Goal: Transaction & Acquisition: Register for event/course

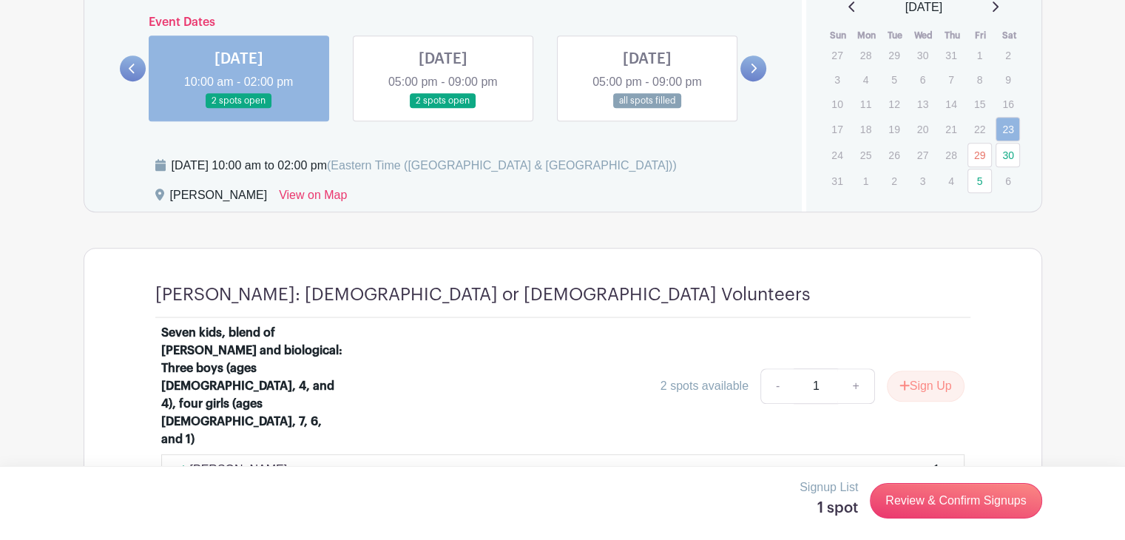
scroll to position [878, 0]
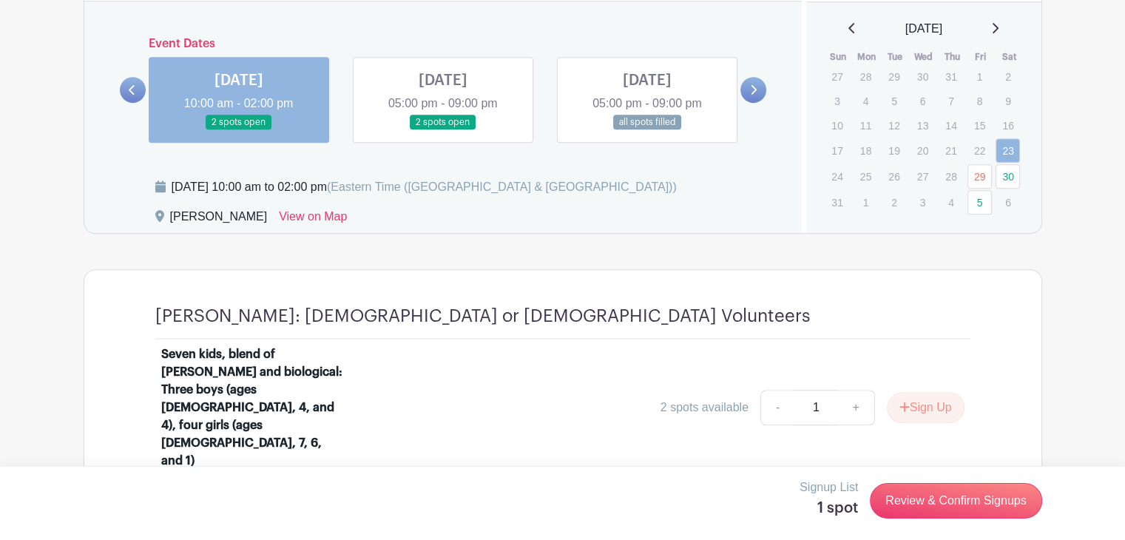
click at [443, 130] on link at bounding box center [443, 130] width 0 height 0
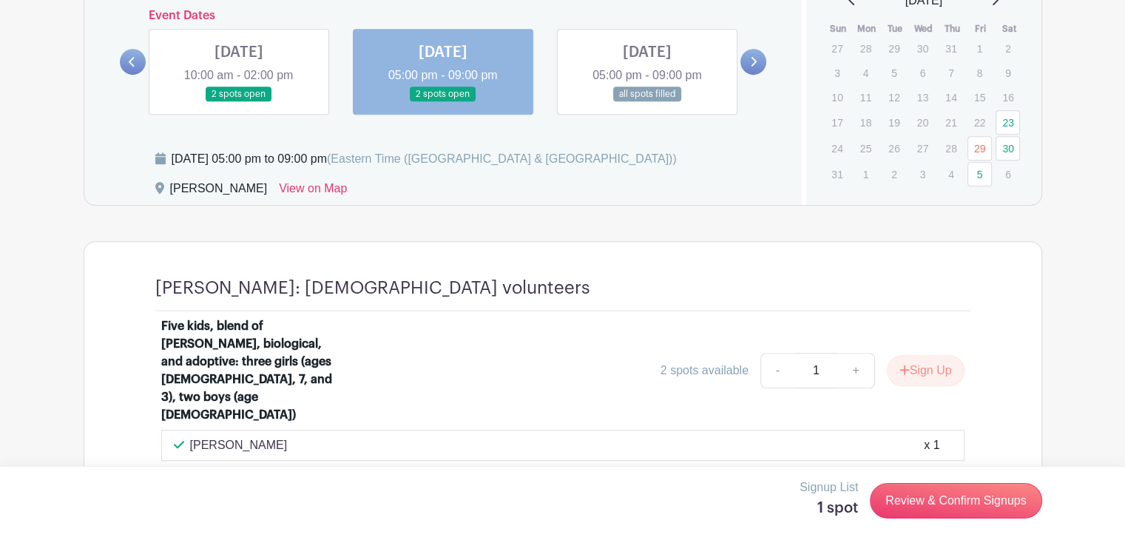
scroll to position [923, 0]
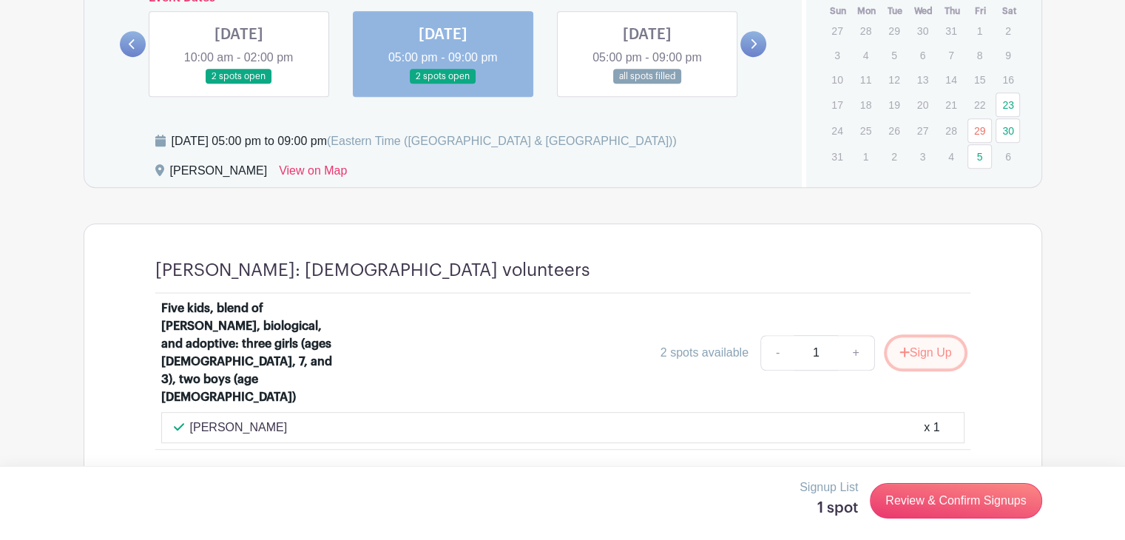
click at [914, 337] on button "Sign Up" at bounding box center [926, 352] width 78 height 31
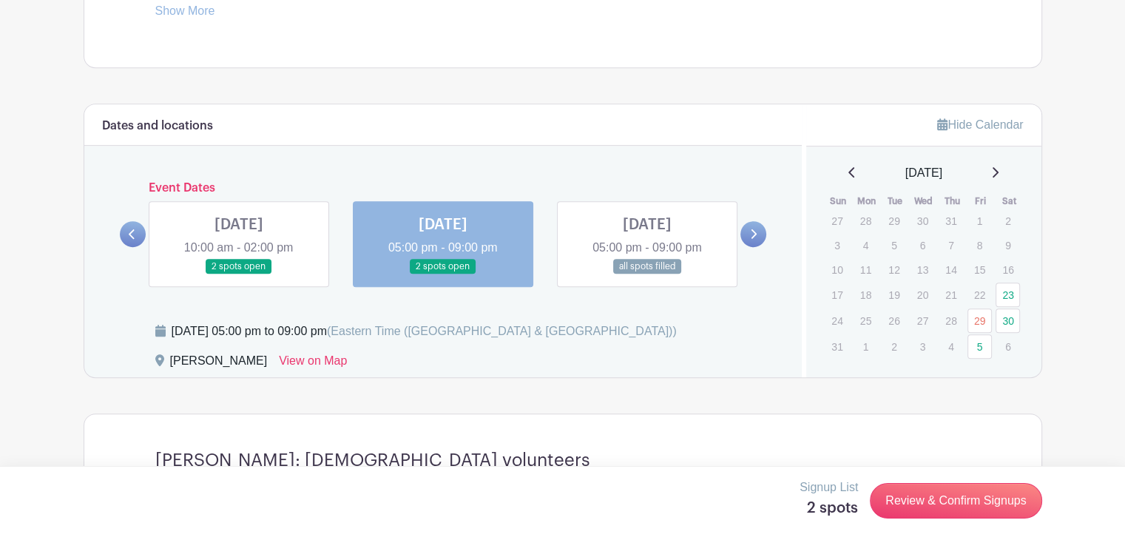
scroll to position [731, 0]
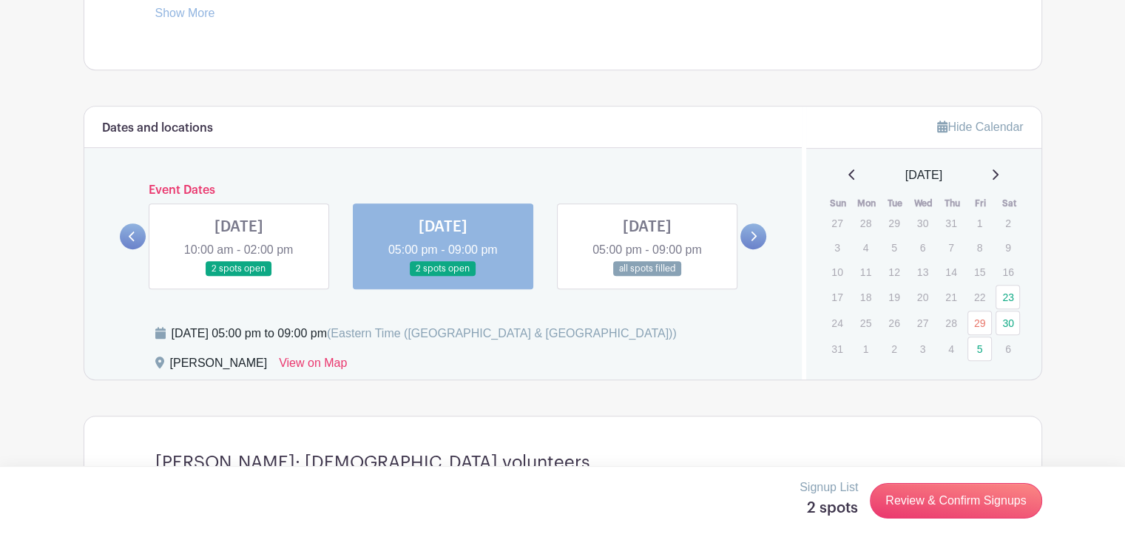
click at [761, 240] on link at bounding box center [754, 236] width 26 height 26
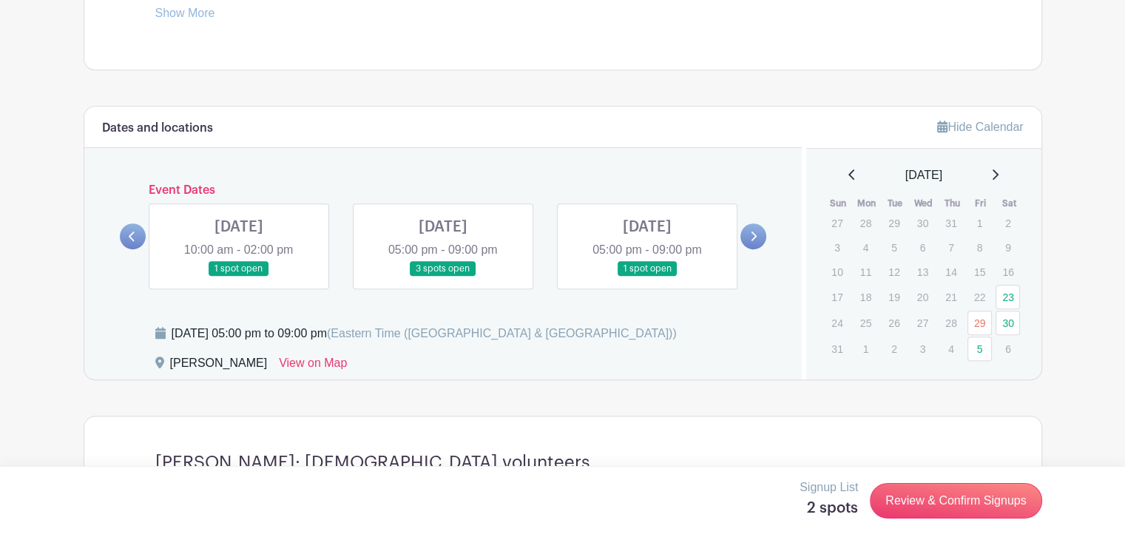
click at [647, 277] on link at bounding box center [647, 277] width 0 height 0
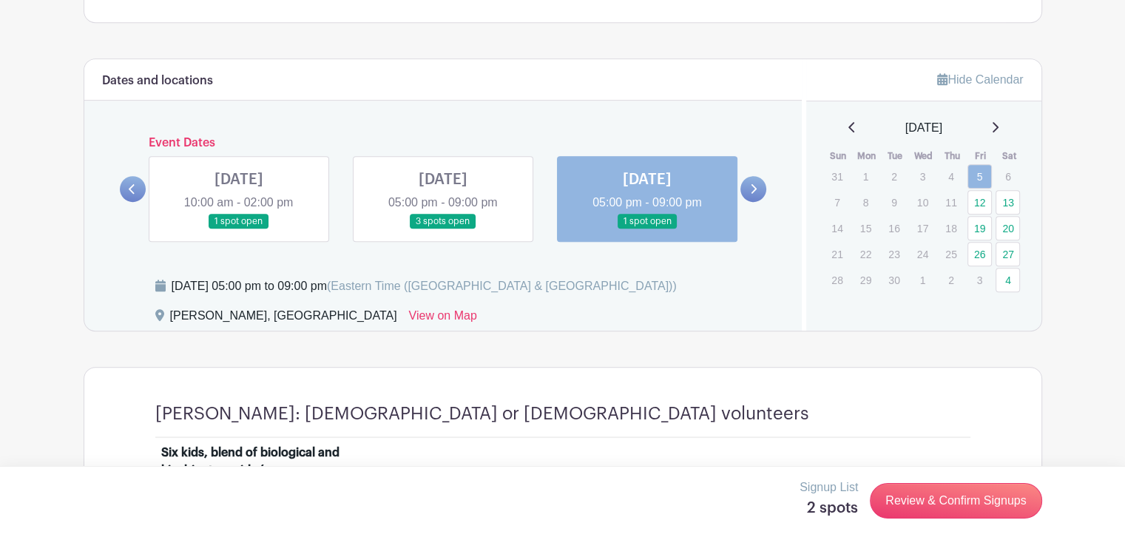
scroll to position [770, 0]
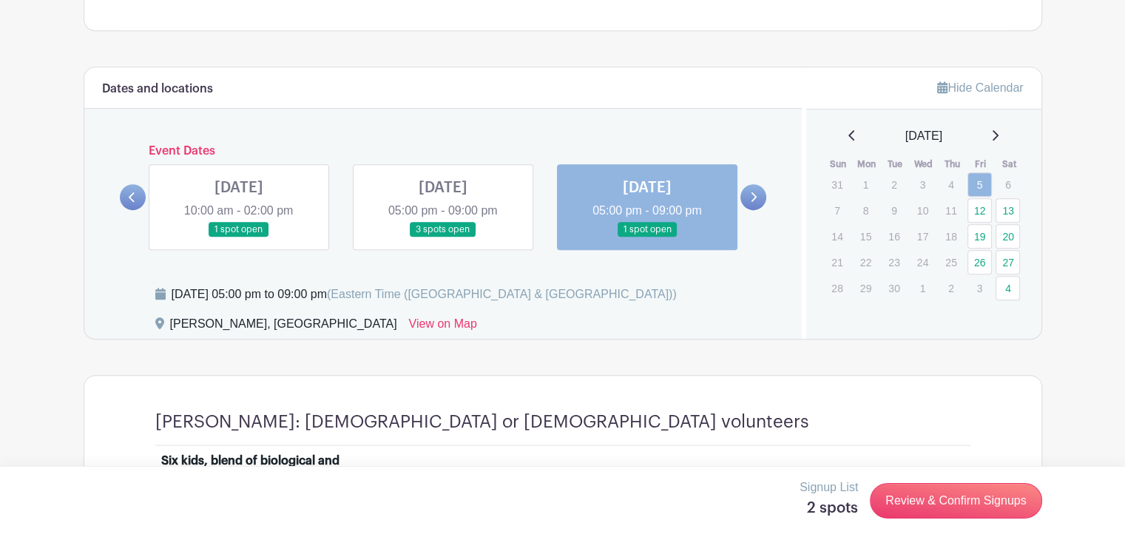
click at [752, 198] on icon at bounding box center [753, 197] width 7 height 11
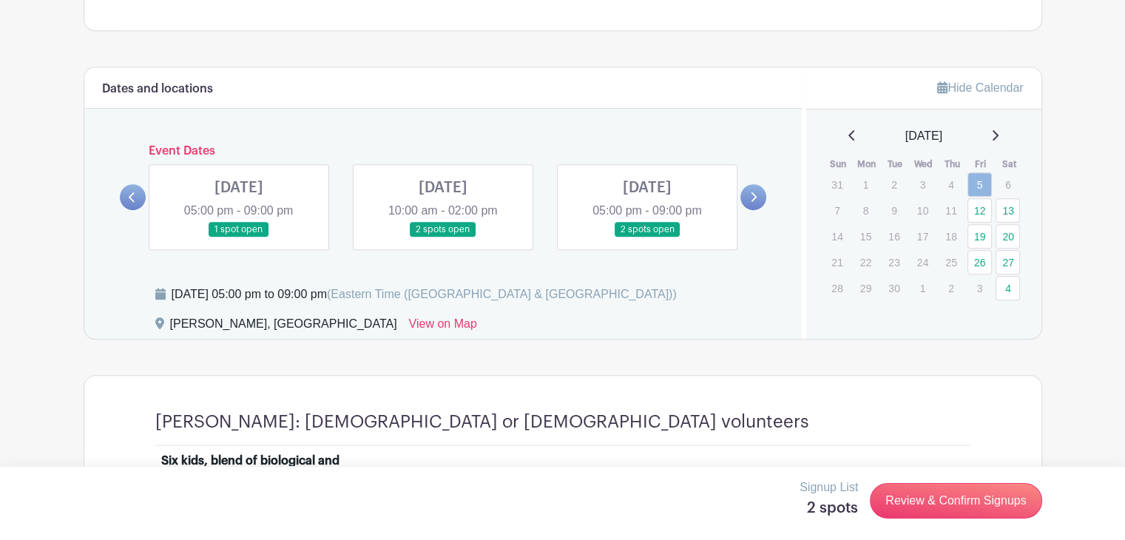
click at [752, 200] on icon at bounding box center [753, 197] width 7 height 11
click at [239, 238] on link at bounding box center [239, 238] width 0 height 0
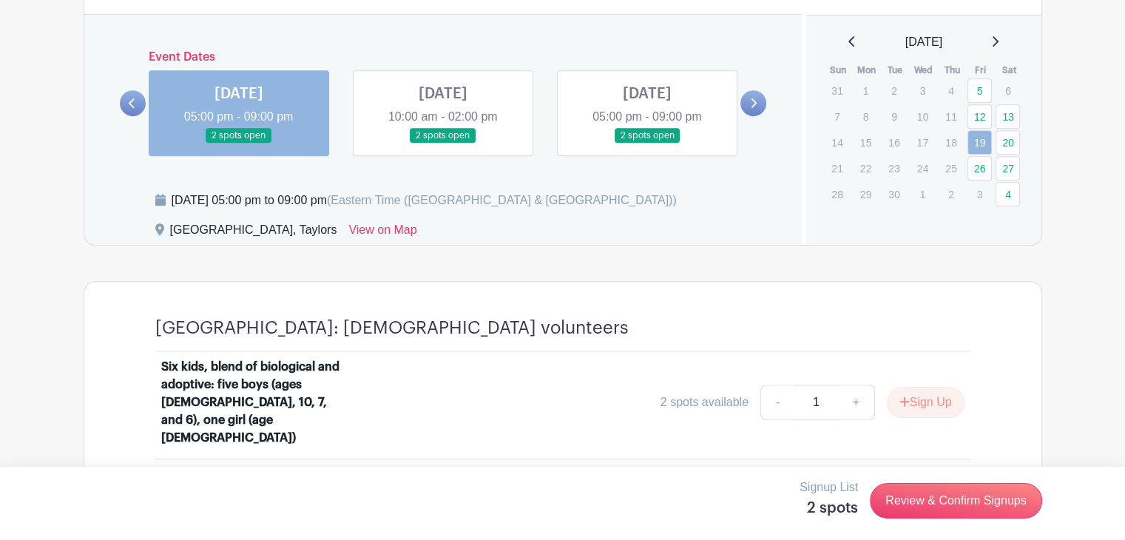
scroll to position [875, 0]
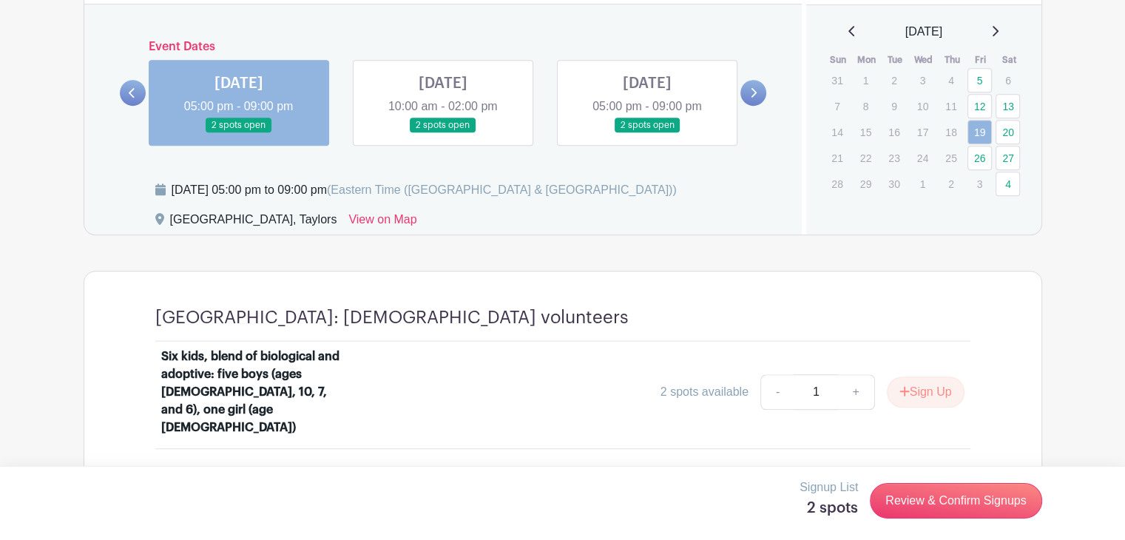
click at [443, 133] on link at bounding box center [443, 133] width 0 height 0
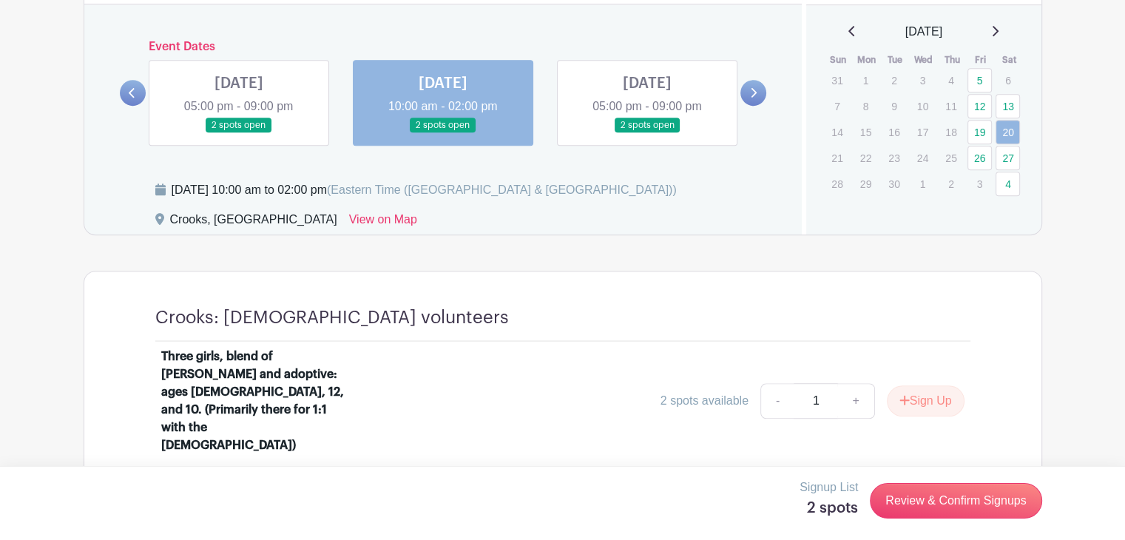
click at [647, 133] on link at bounding box center [647, 133] width 0 height 0
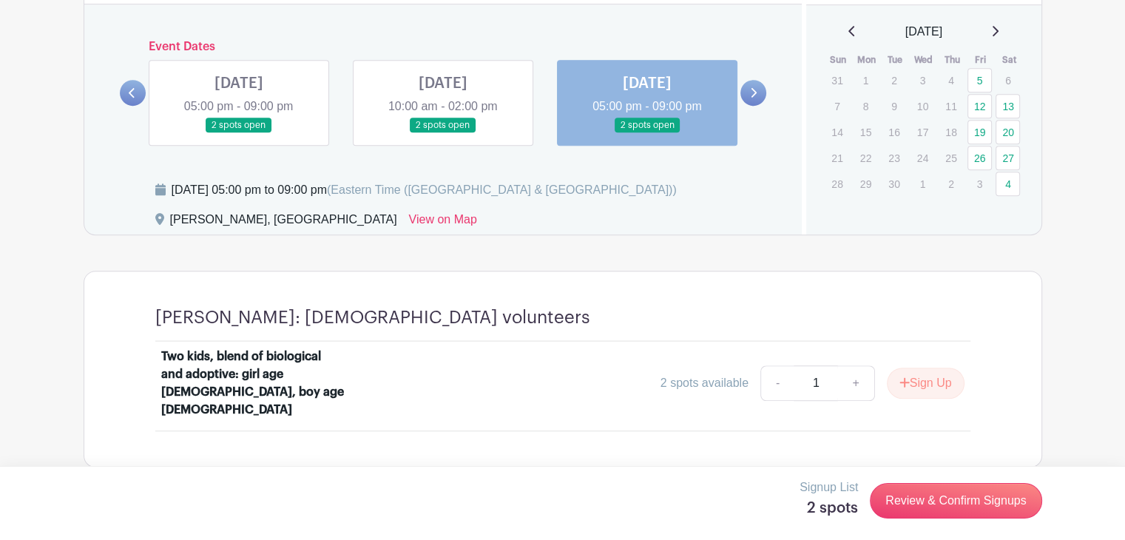
click at [755, 95] on icon at bounding box center [753, 92] width 7 height 11
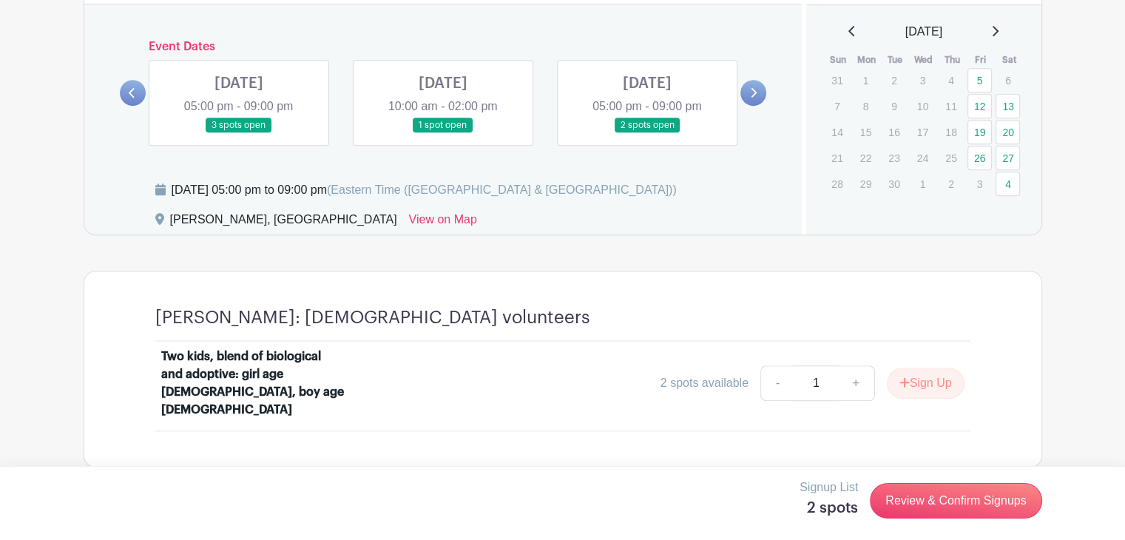
click at [755, 95] on icon at bounding box center [753, 92] width 7 height 11
click at [239, 133] on link at bounding box center [239, 133] width 0 height 0
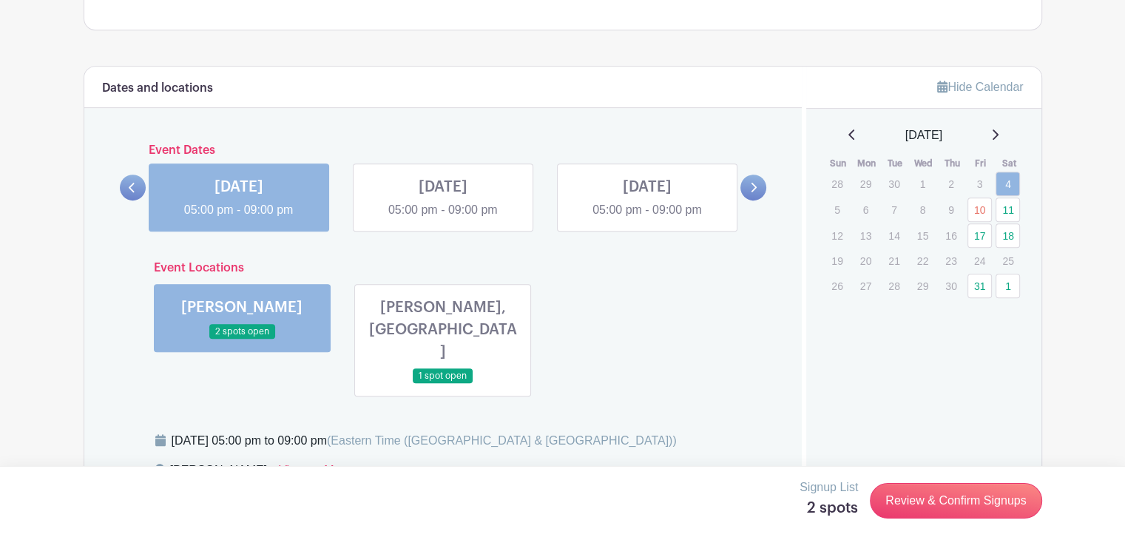
scroll to position [770, 0]
click at [980, 211] on link "10" at bounding box center [980, 210] width 24 height 24
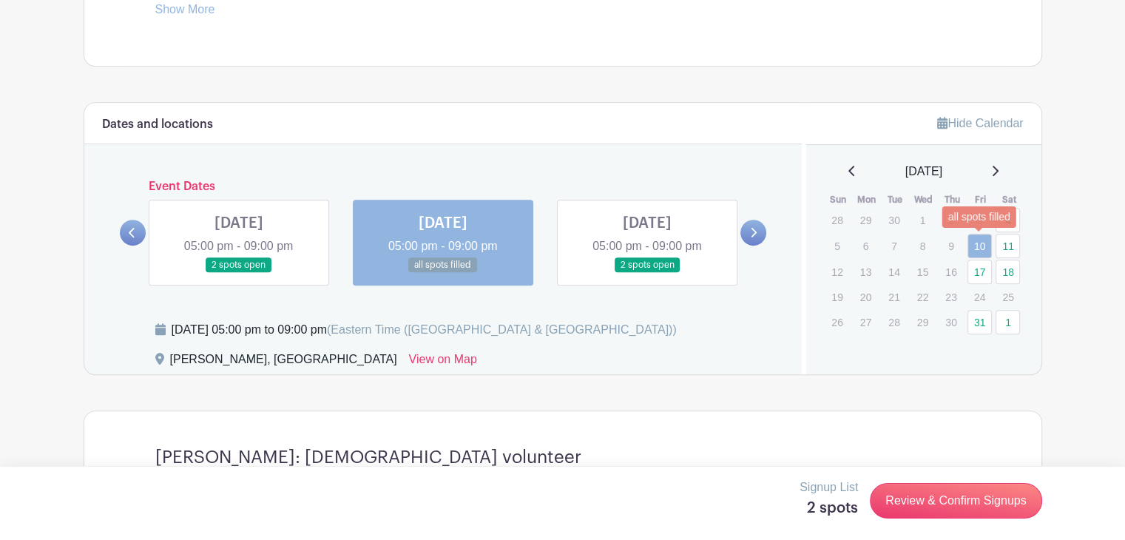
scroll to position [734, 0]
click at [1007, 243] on link "11" at bounding box center [1008, 247] width 24 height 24
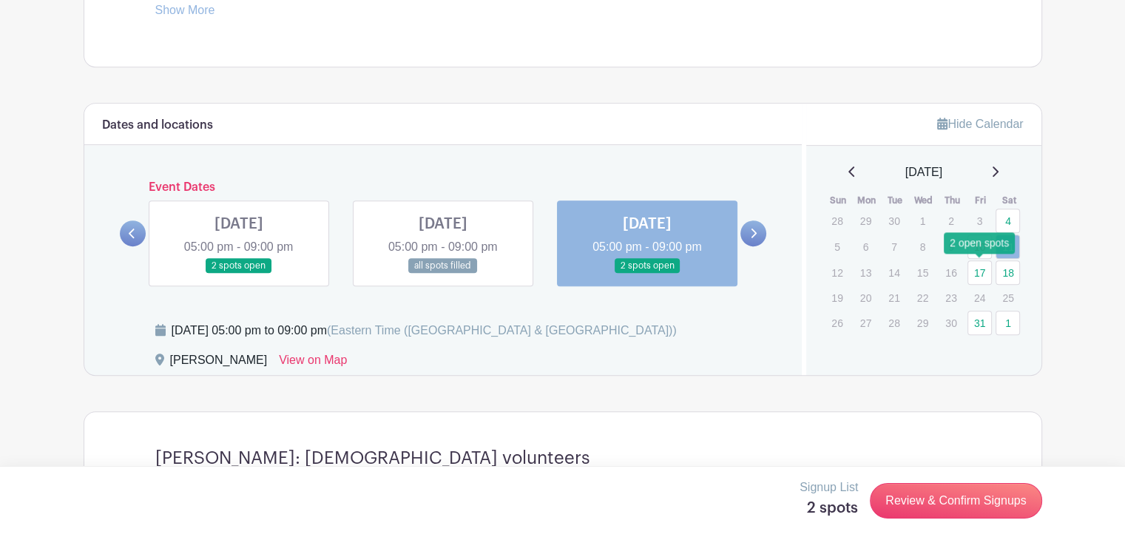
click at [977, 275] on link "17" at bounding box center [980, 272] width 24 height 24
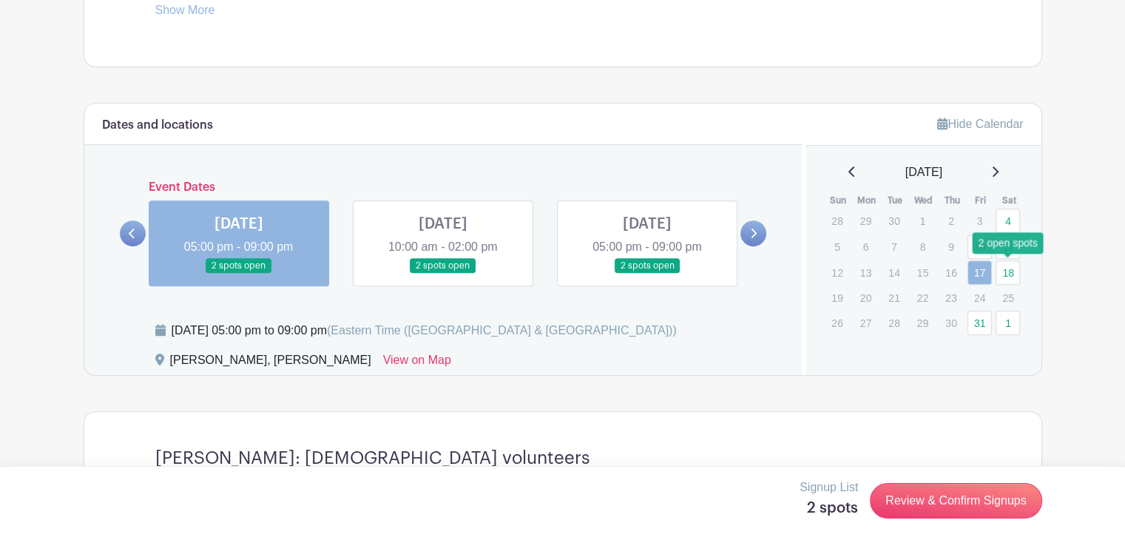
click at [1009, 272] on link "18" at bounding box center [1008, 272] width 24 height 24
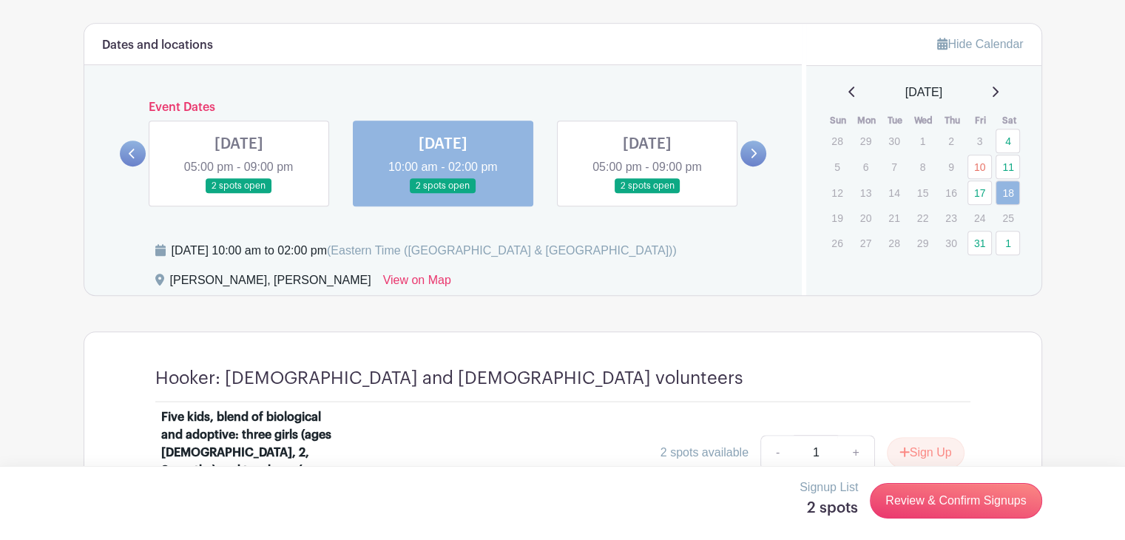
scroll to position [796, 0]
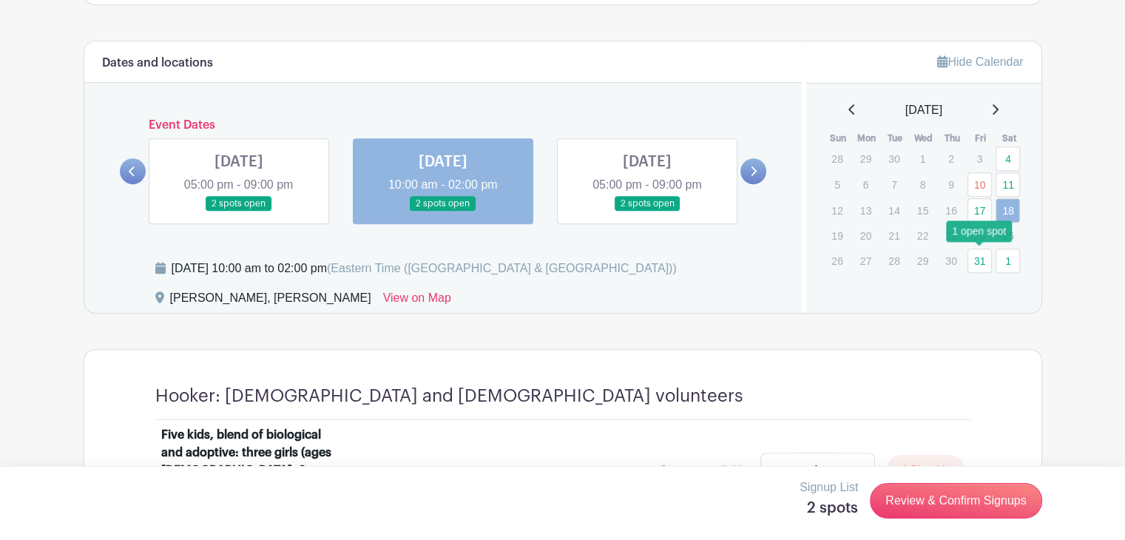
click at [977, 258] on link "31" at bounding box center [980, 261] width 24 height 24
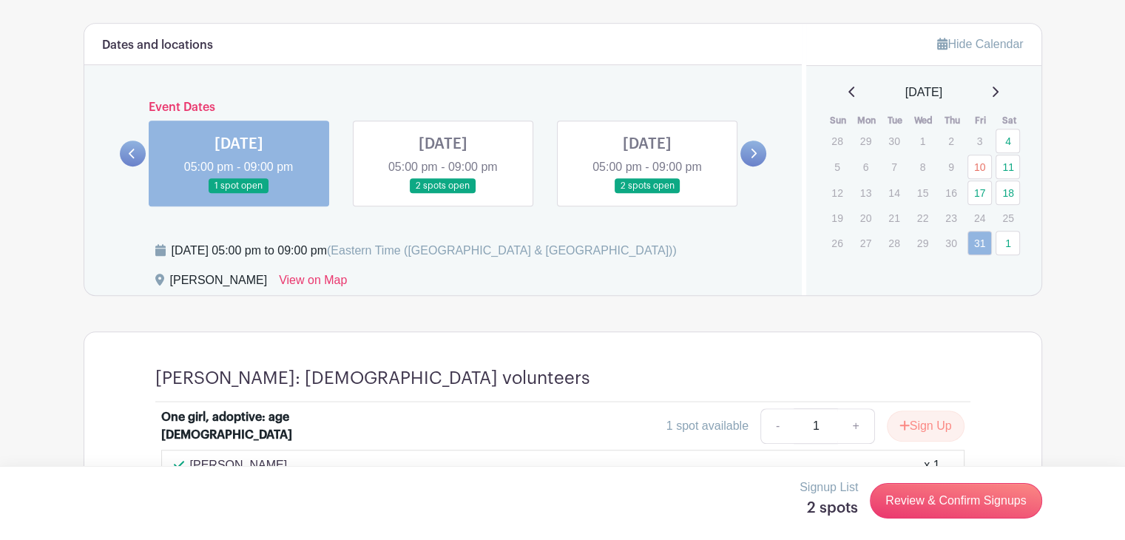
scroll to position [810, 0]
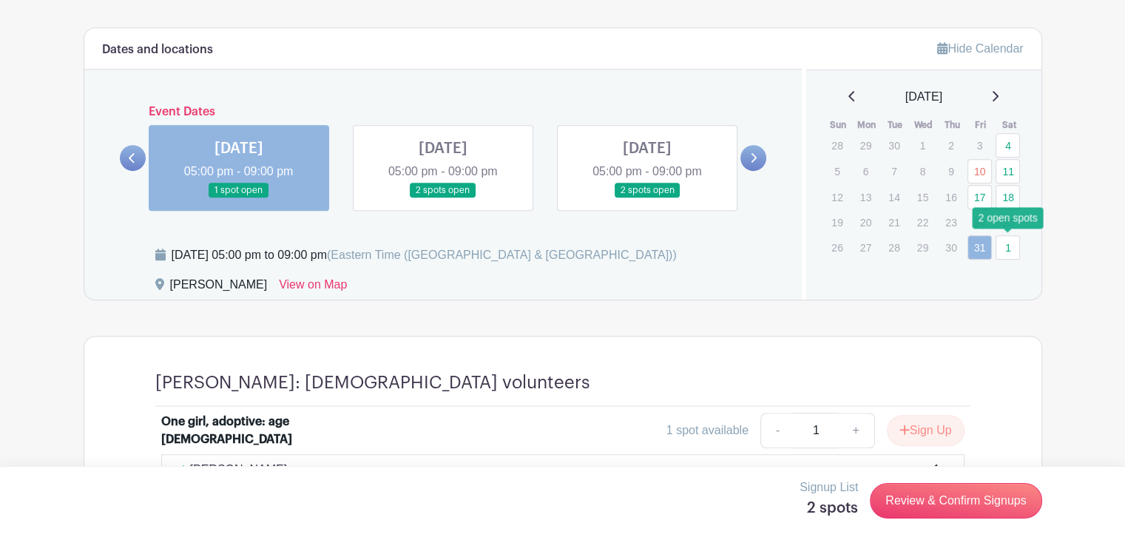
click at [1007, 247] on link "1" at bounding box center [1008, 247] width 24 height 24
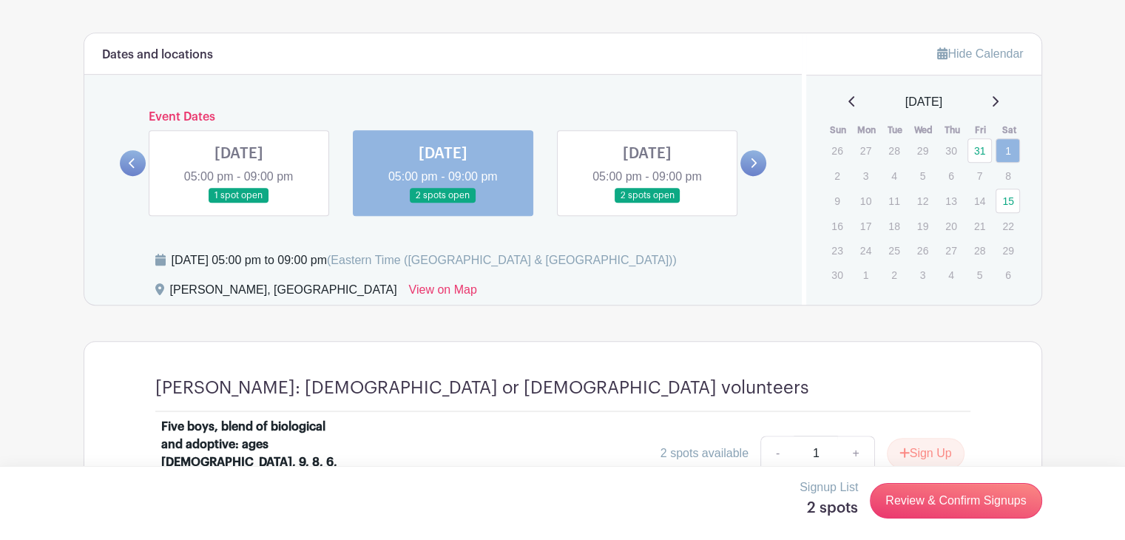
scroll to position [802, 0]
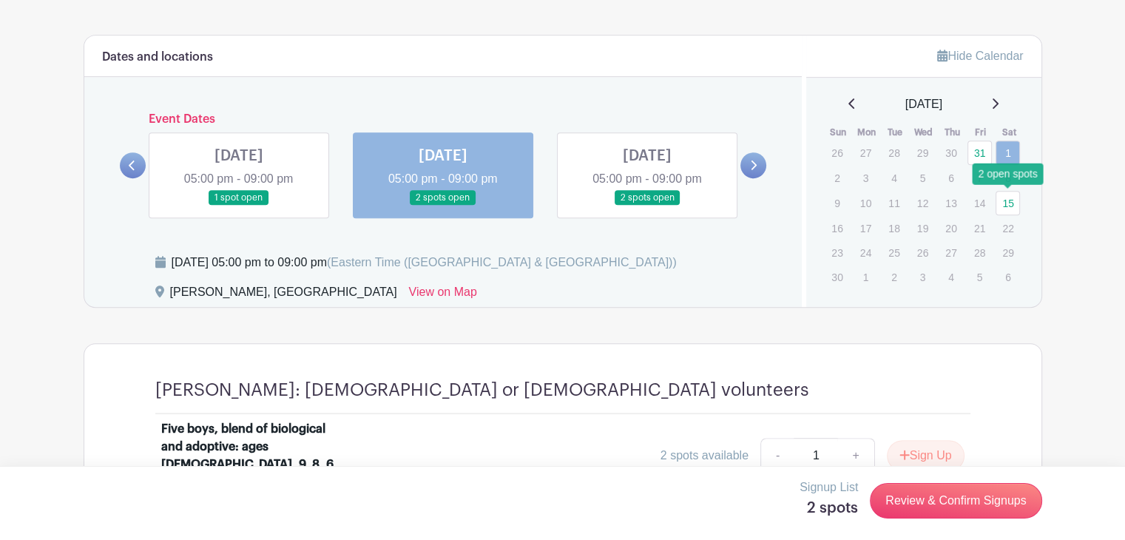
click at [1010, 202] on link "15" at bounding box center [1008, 203] width 24 height 24
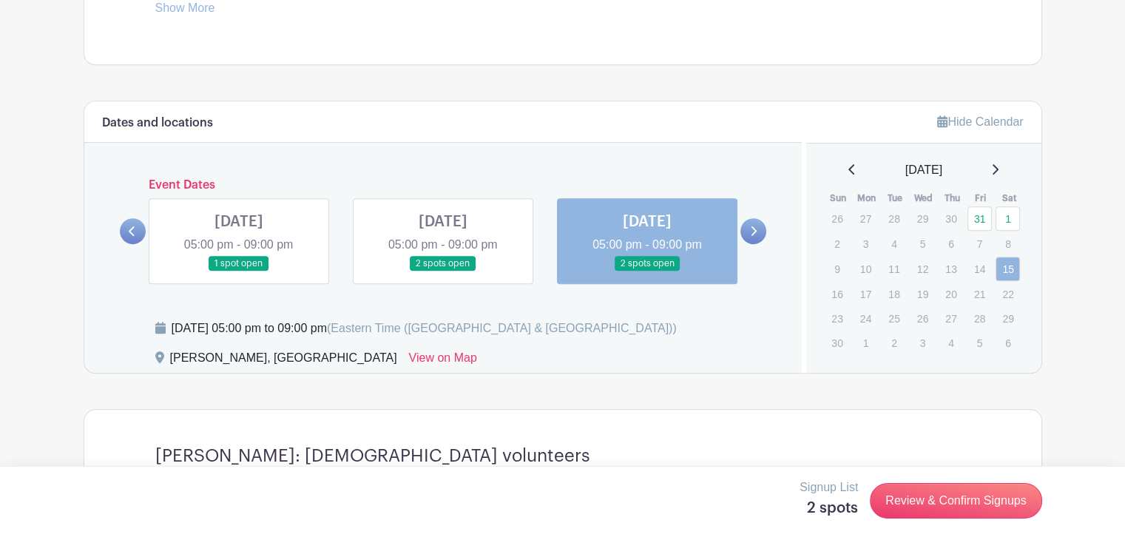
scroll to position [730, 0]
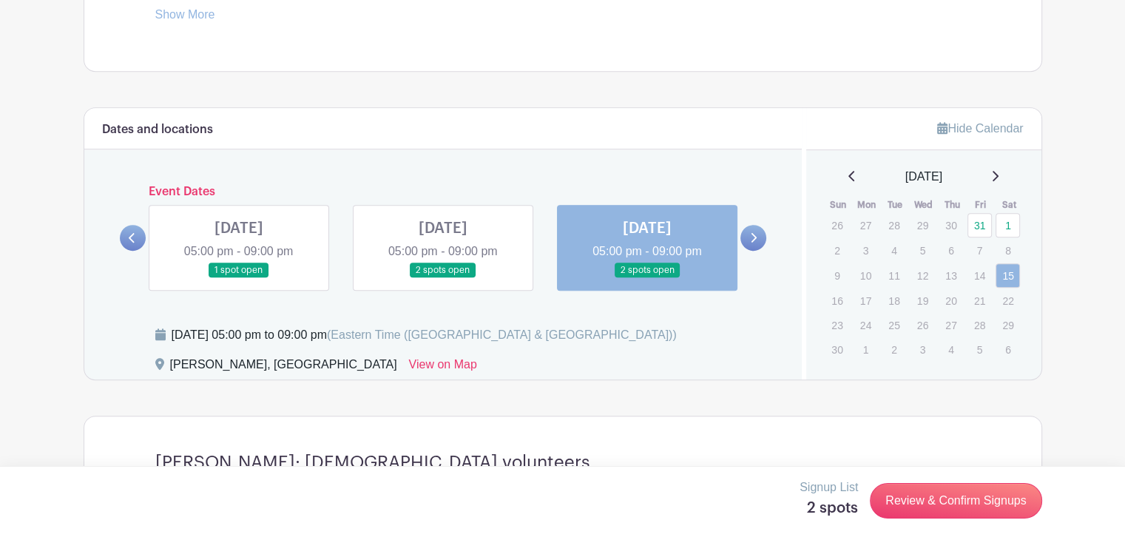
click at [999, 175] on icon at bounding box center [996, 176] width 6 height 10
click at [849, 175] on icon at bounding box center [852, 176] width 7 height 12
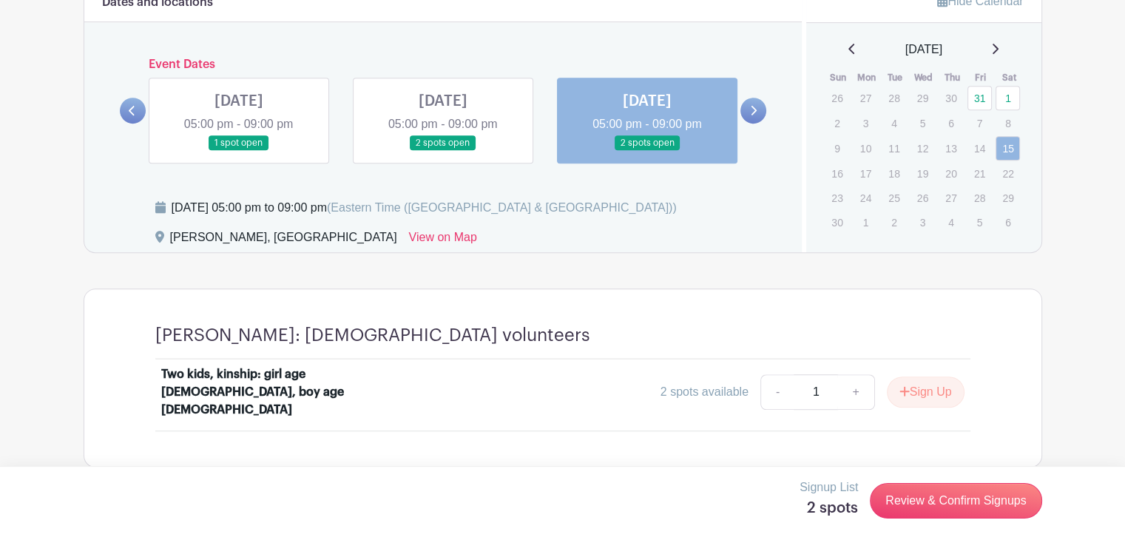
click at [849, 46] on icon at bounding box center [852, 49] width 7 height 12
click at [849, 46] on icon at bounding box center [852, 49] width 6 height 10
click at [849, 46] on icon at bounding box center [852, 49] width 7 height 12
click at [1009, 166] on link "23" at bounding box center [1008, 171] width 24 height 24
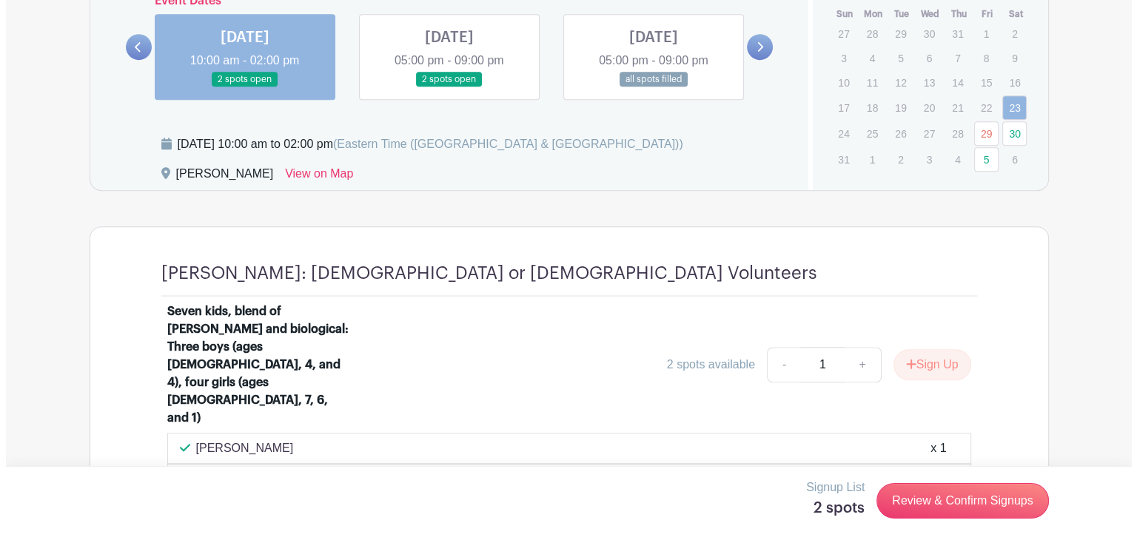
scroll to position [955, 0]
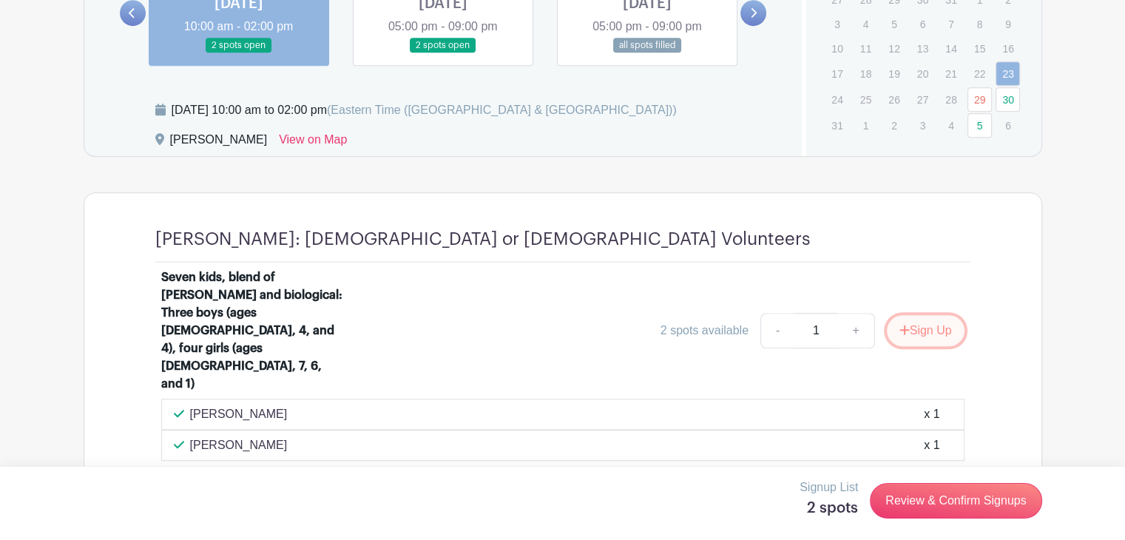
click at [929, 315] on button "Sign Up" at bounding box center [926, 330] width 78 height 31
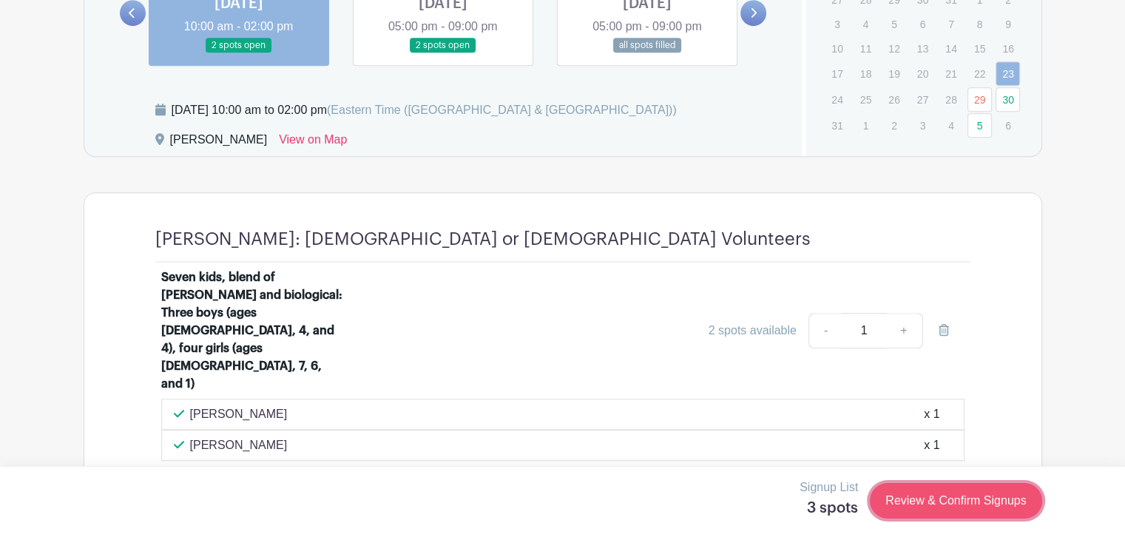
click at [920, 501] on link "Review & Confirm Signups" at bounding box center [956, 501] width 172 height 36
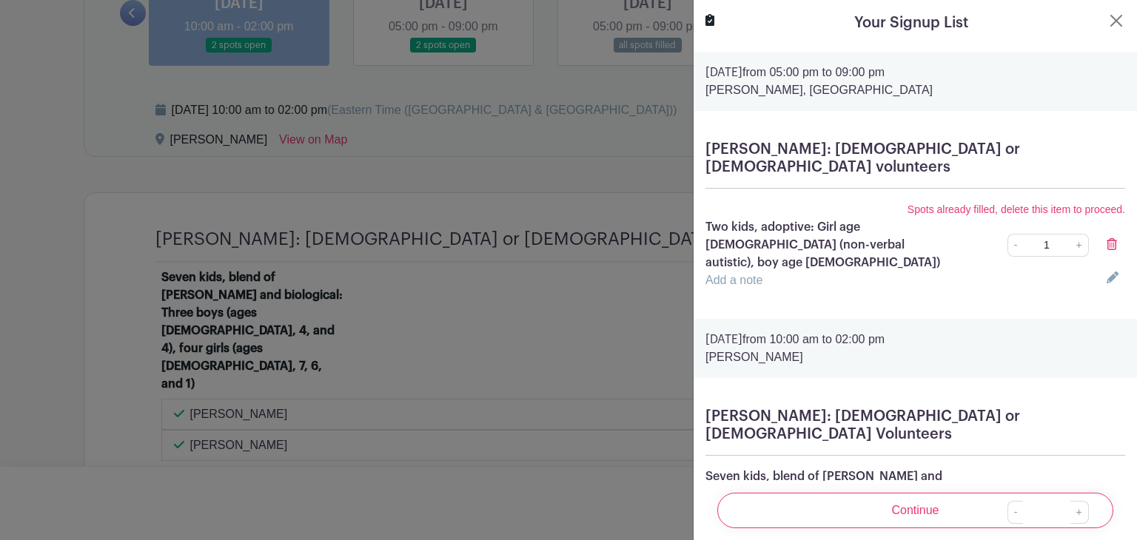
click at [1106, 238] on icon at bounding box center [1111, 244] width 10 height 12
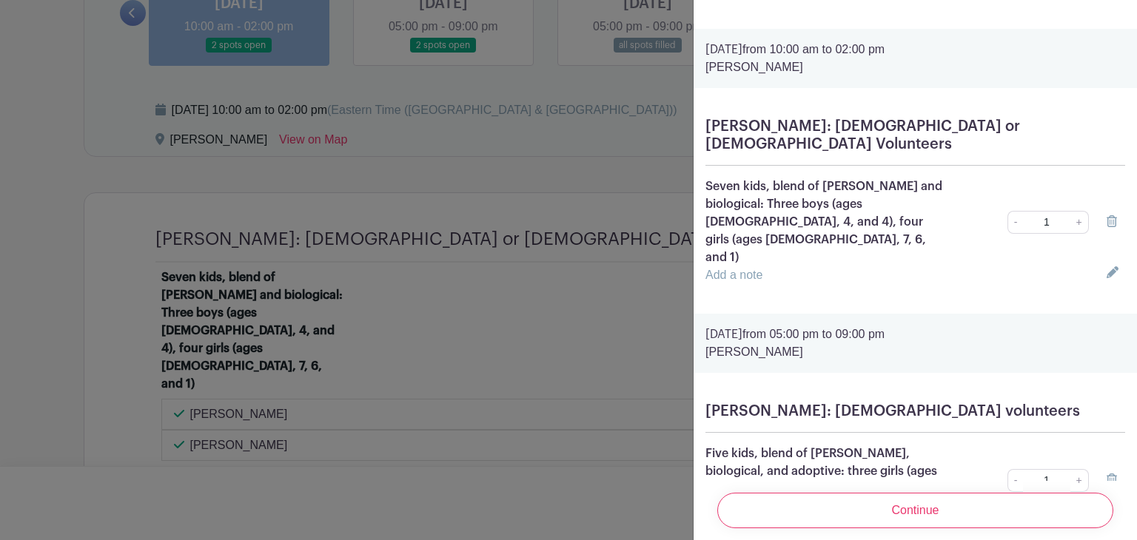
scroll to position [213, 0]
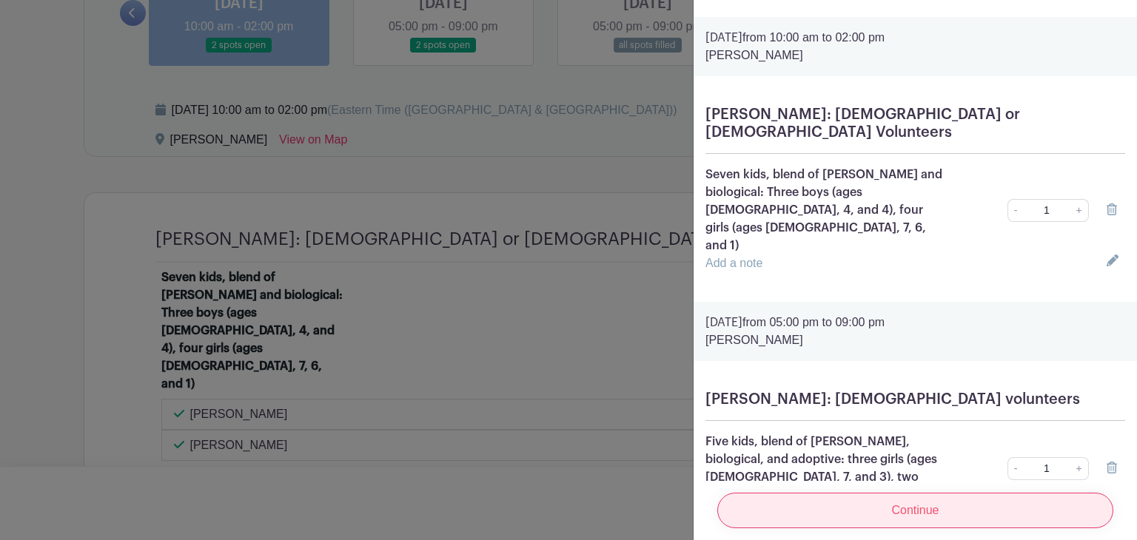
click at [896, 493] on input "Continue" at bounding box center [915, 511] width 396 height 36
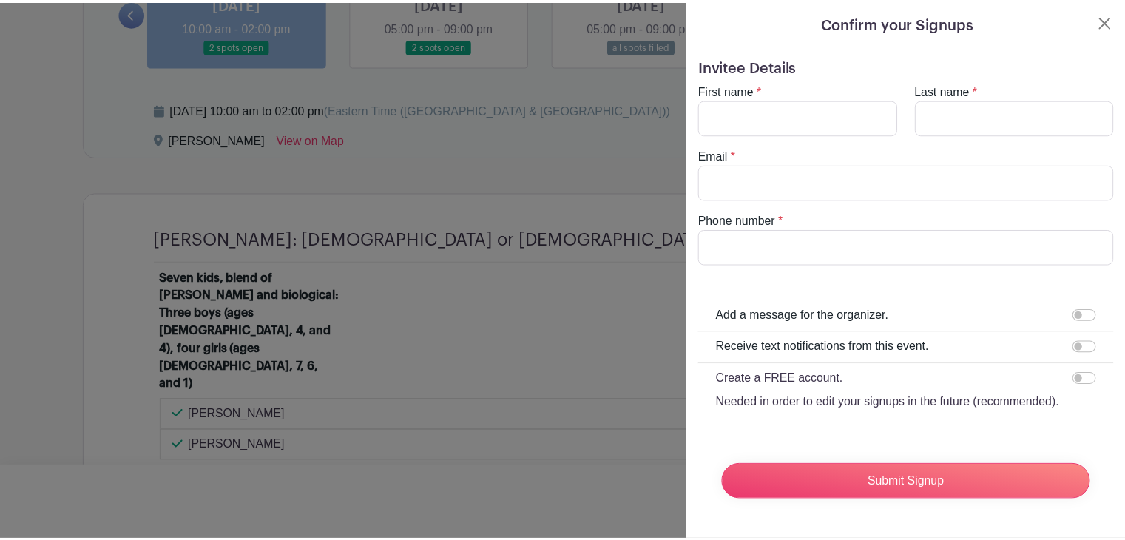
scroll to position [24, 0]
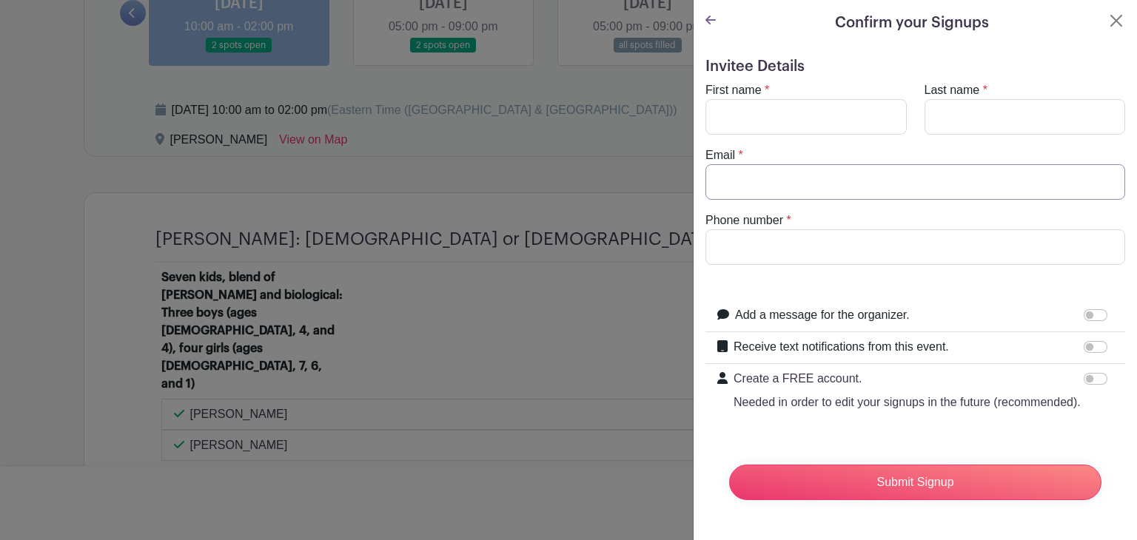
type input "[PERSON_NAME][EMAIL_ADDRESS][DOMAIN_NAME]"
click at [750, 99] on input "First name" at bounding box center [805, 117] width 201 height 36
type input "[PERSON_NAME]"
click at [938, 99] on input "Last name" at bounding box center [1024, 117] width 201 height 36
type input "[PERSON_NAME]"
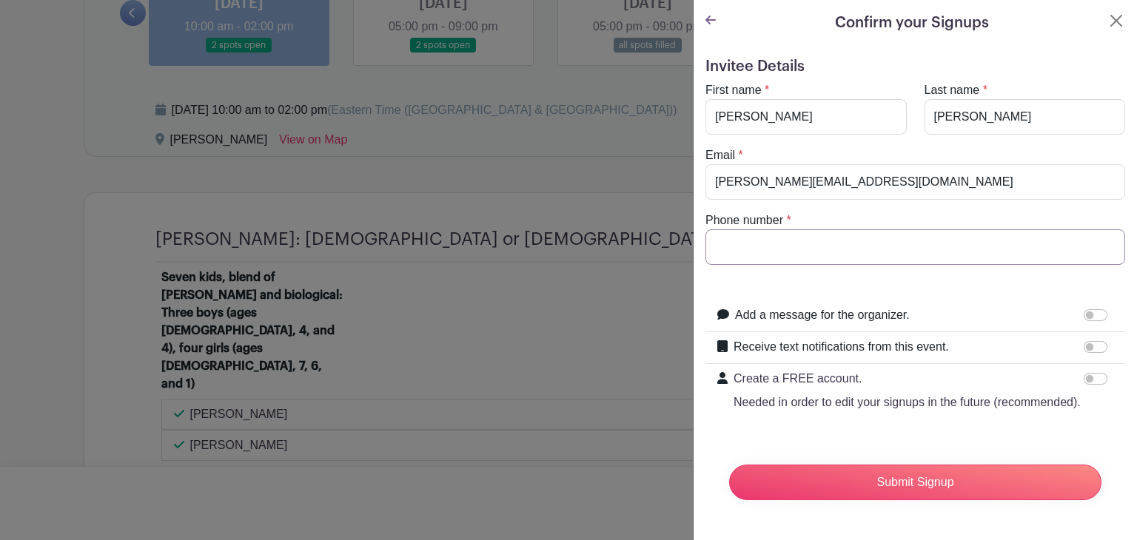
click at [784, 229] on input "Phone number" at bounding box center [915, 247] width 420 height 36
type input "8643990311"
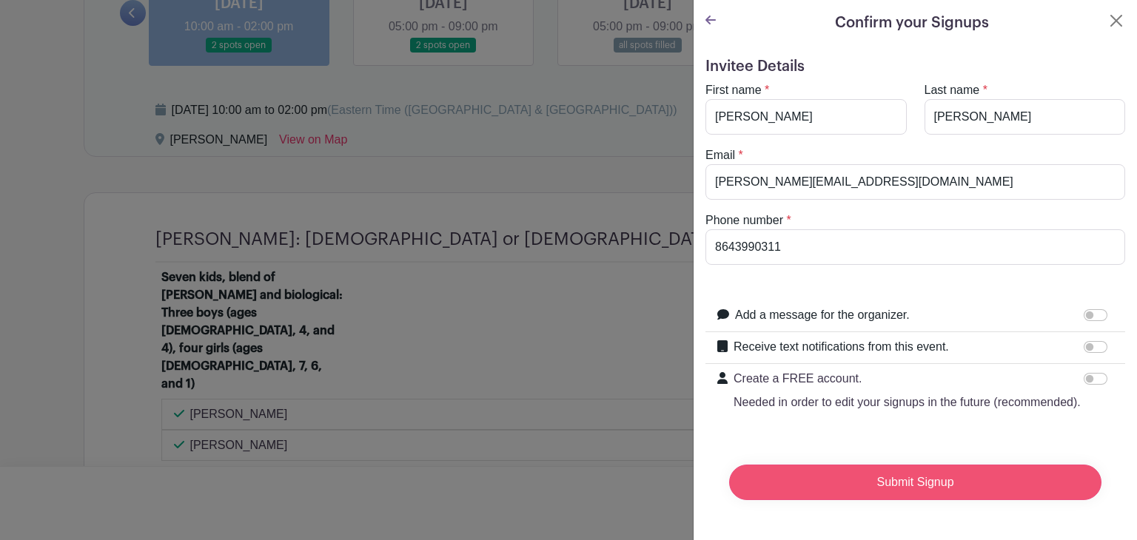
click at [833, 471] on input "Submit Signup" at bounding box center [915, 483] width 372 height 36
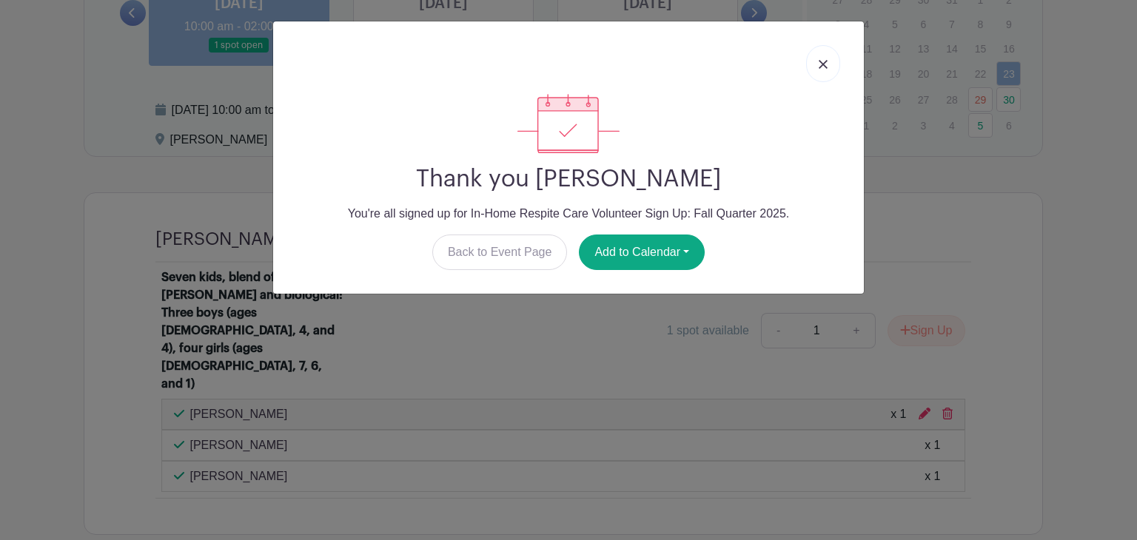
click at [821, 58] on link at bounding box center [823, 63] width 34 height 37
